Goal: Information Seeking & Learning: Understand process/instructions

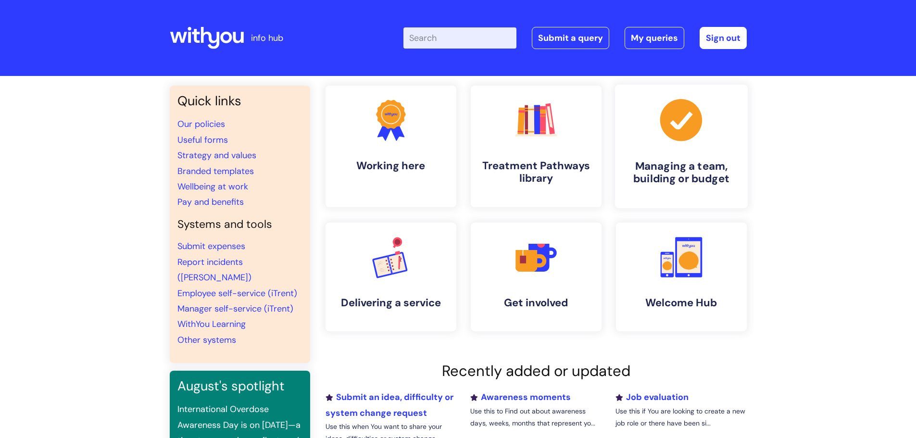
click at [673, 158] on link ".cls-1{fill:#a53144;stroke-width:0px;} Managing a team, building or budget" at bounding box center [681, 147] width 133 height 124
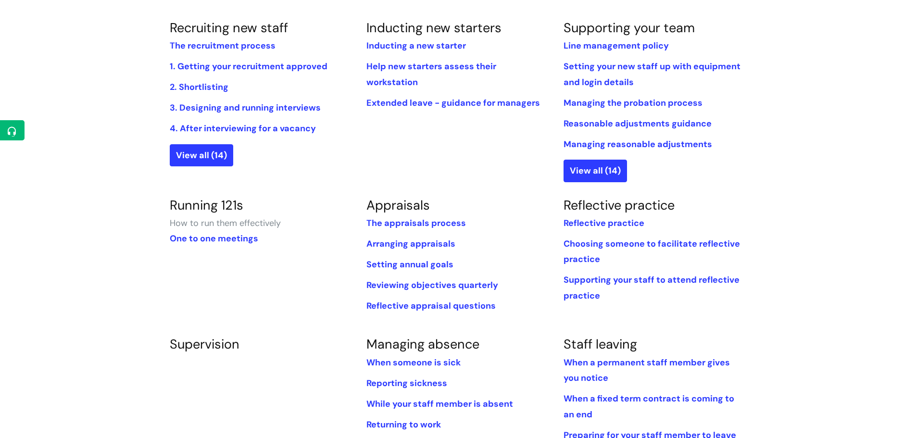
scroll to position [289, 0]
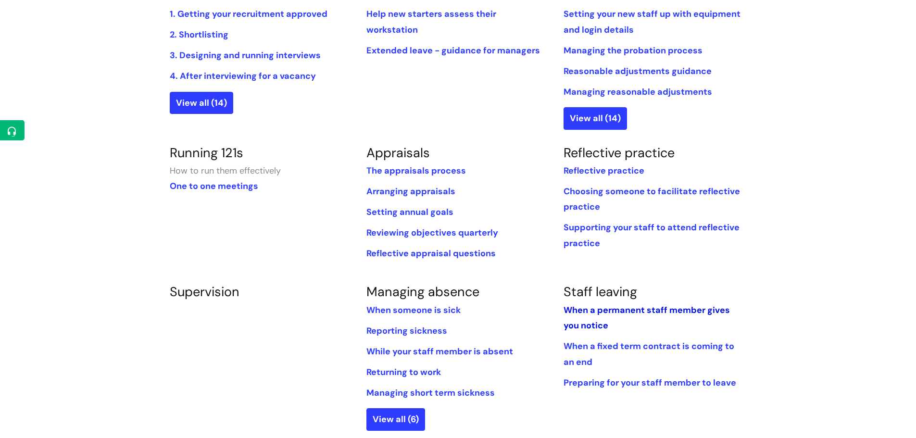
click at [641, 308] on link "When a permanent staff member gives you notice" at bounding box center [647, 318] width 166 height 27
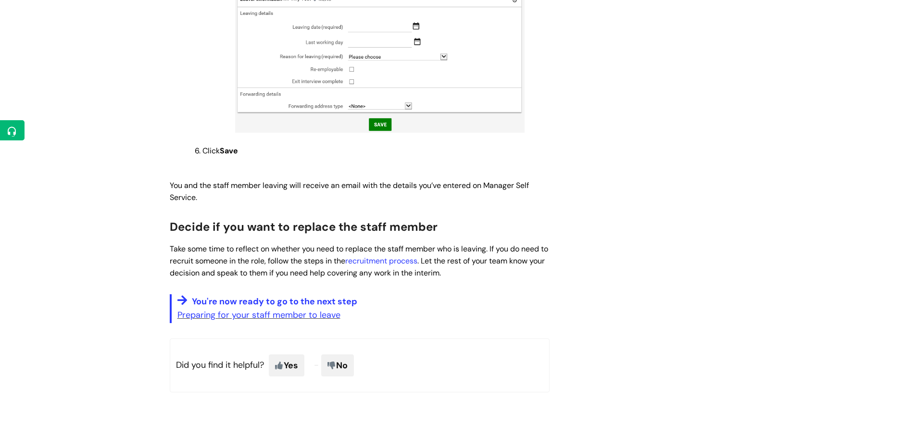
scroll to position [934, 0]
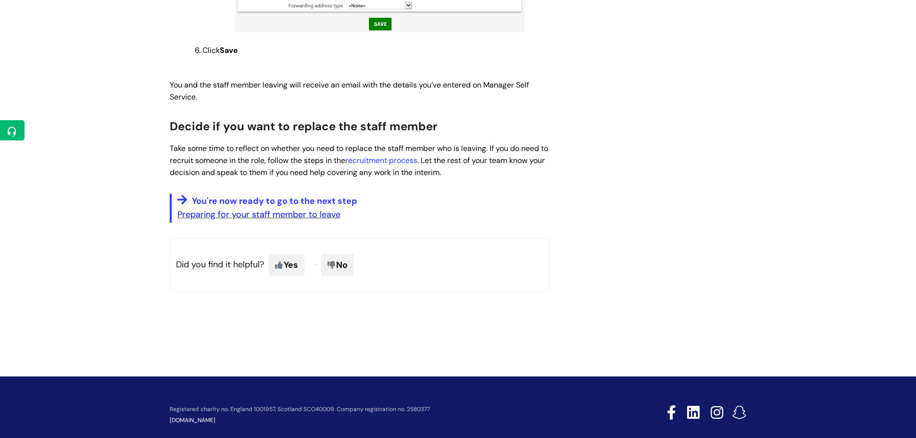
click at [310, 209] on link "Preparing for your staff member to leave" at bounding box center [259, 215] width 163 height 12
